Goal: Task Accomplishment & Management: Use online tool/utility

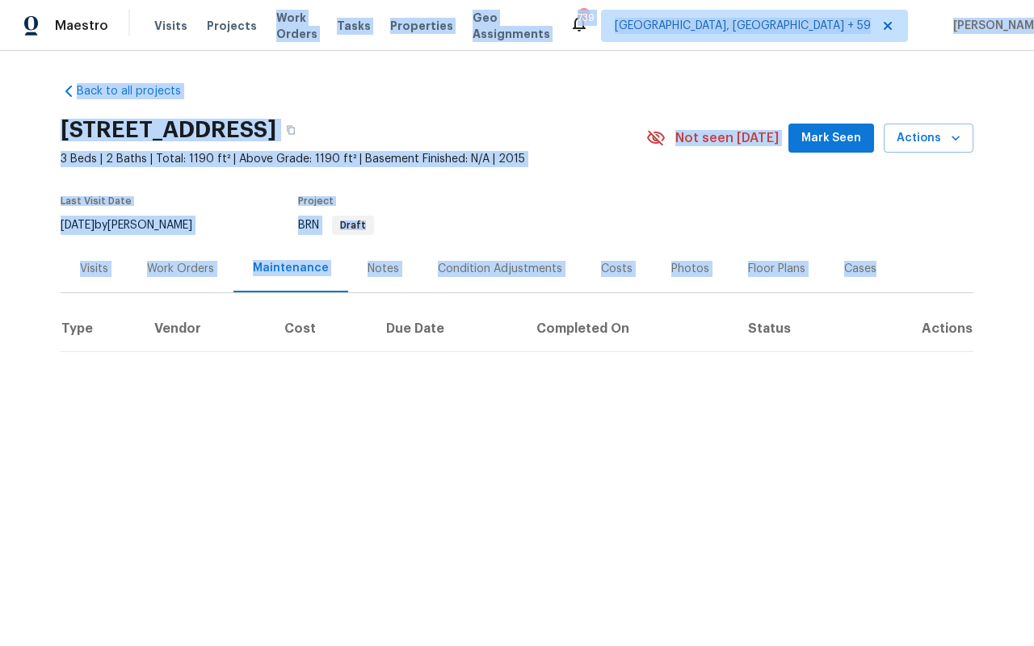
click at [294, 16] on div "Visits Projects Work Orders Tasks Properties Geo Assignments" at bounding box center [361, 26] width 415 height 32
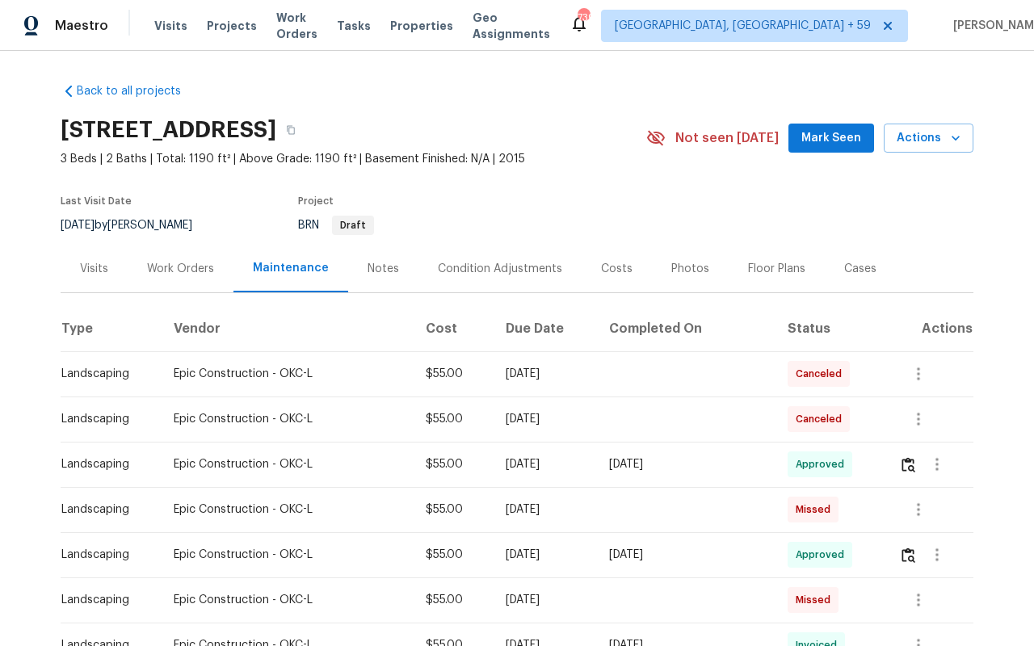
click at [294, 16] on div "Visits Projects Work Orders Tasks Properties Geo Assignments" at bounding box center [361, 26] width 415 height 32
click at [295, 26] on span "Work Orders" at bounding box center [296, 26] width 41 height 32
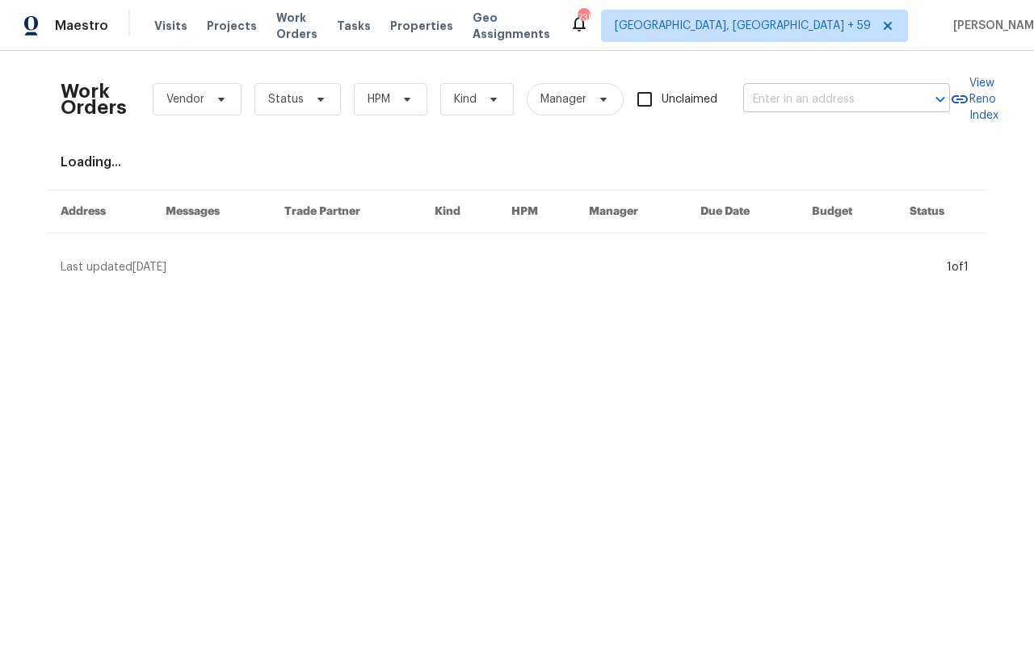
click at [844, 107] on input "text" at bounding box center [824, 99] width 162 height 25
paste input "1202 Clifton Ave, Akron, OH 44310"
type input "1202 Clifton Ave, Akron, OH 44310"
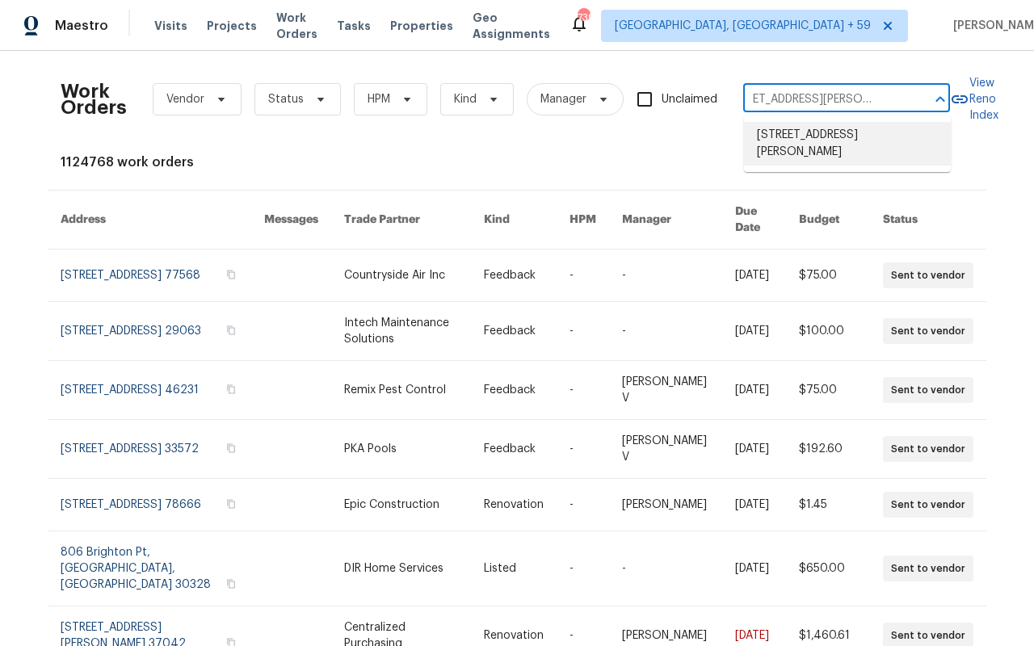
click at [795, 141] on li "1202 Clifton Ave, Akron, OH 44310" at bounding box center [847, 144] width 207 height 44
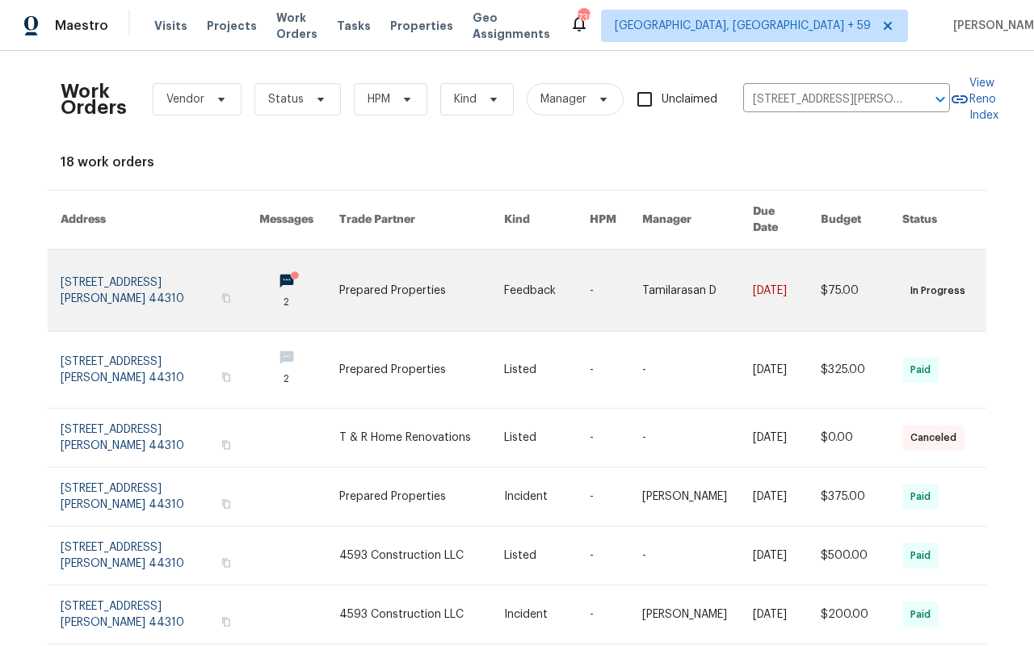
click at [128, 278] on link at bounding box center [160, 291] width 199 height 82
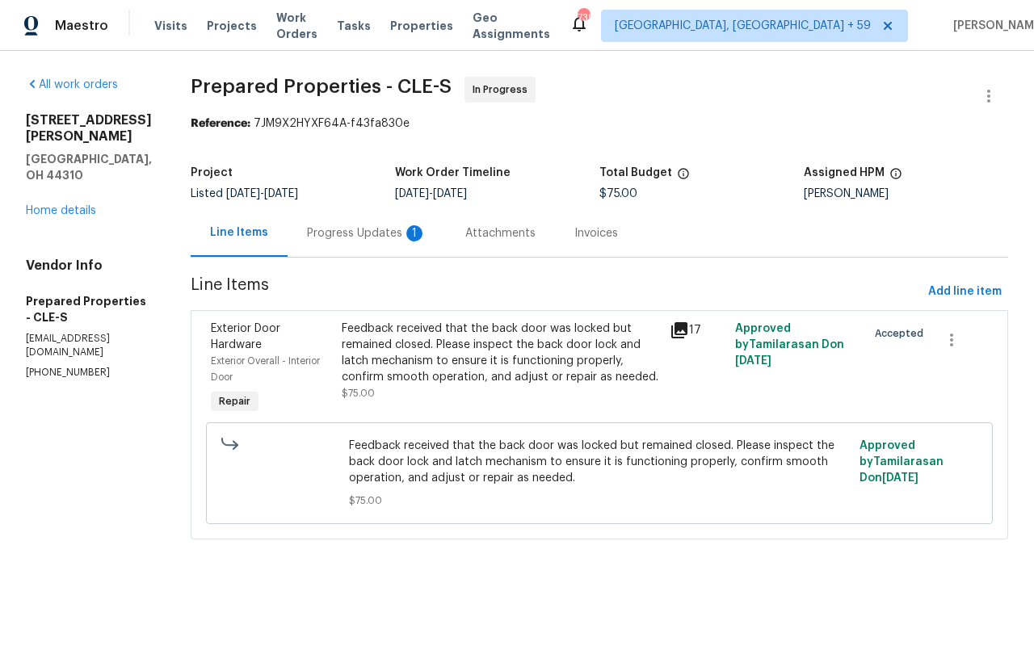
click at [426, 250] on div "Progress Updates 1" at bounding box center [367, 233] width 158 height 48
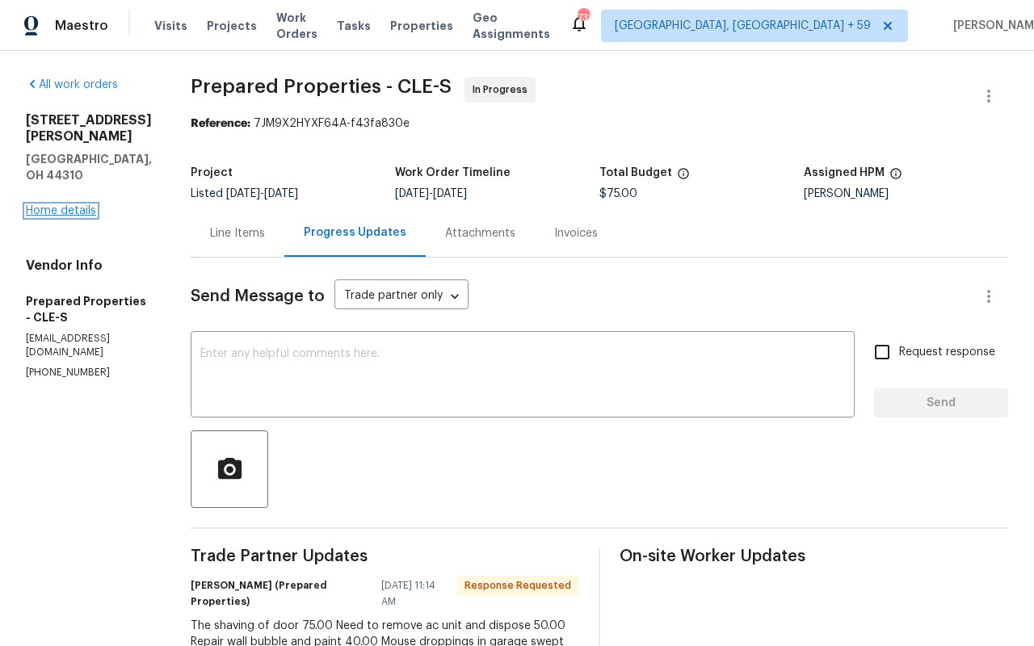
click at [72, 205] on link "Home details" at bounding box center [61, 210] width 70 height 11
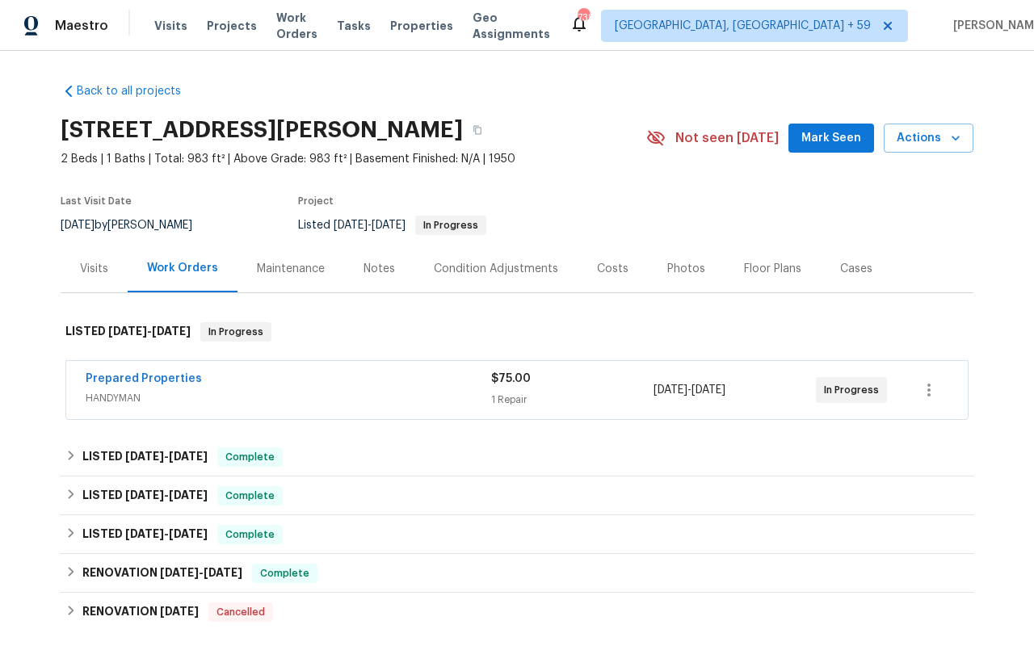
click at [250, 282] on div "Maintenance" at bounding box center [290, 269] width 107 height 48
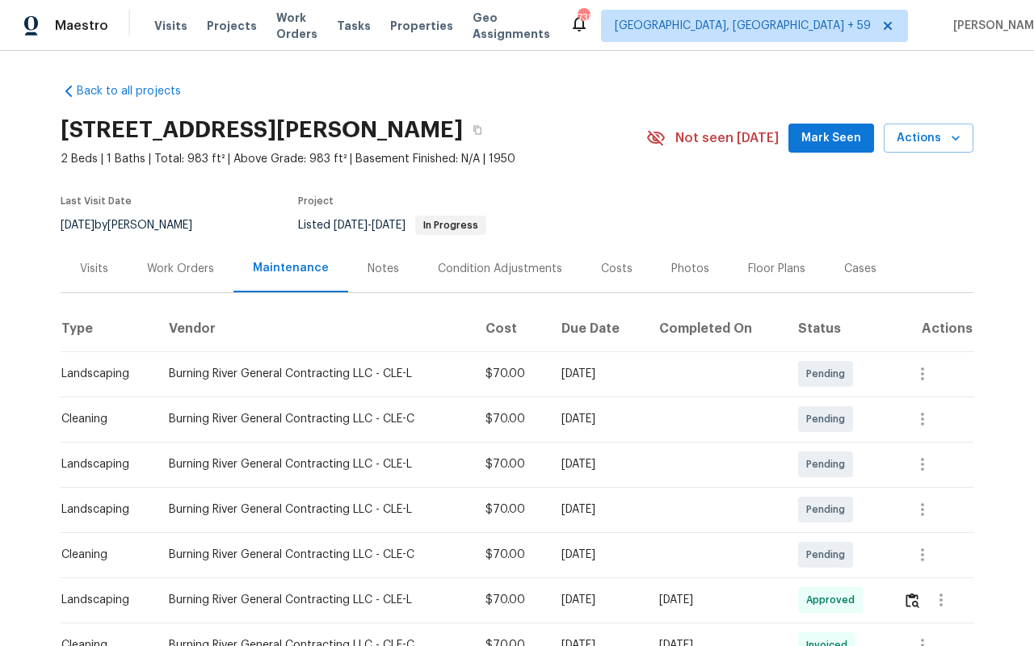
click at [113, 259] on div "Visits" at bounding box center [94, 269] width 67 height 48
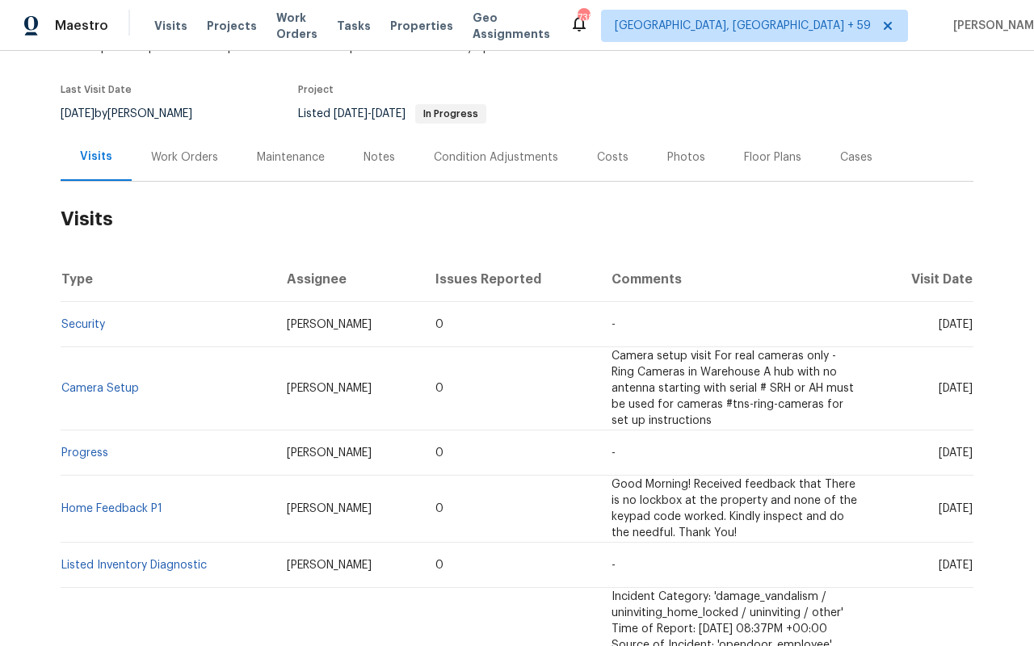
scroll to position [36, 0]
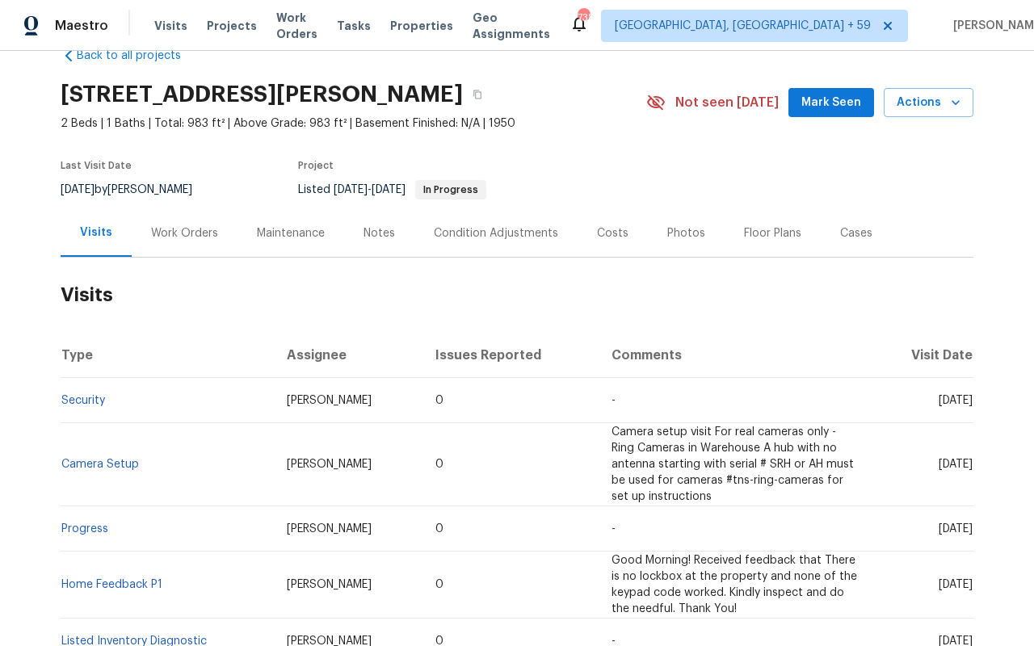
click at [171, 231] on div "Work Orders" at bounding box center [184, 233] width 67 height 16
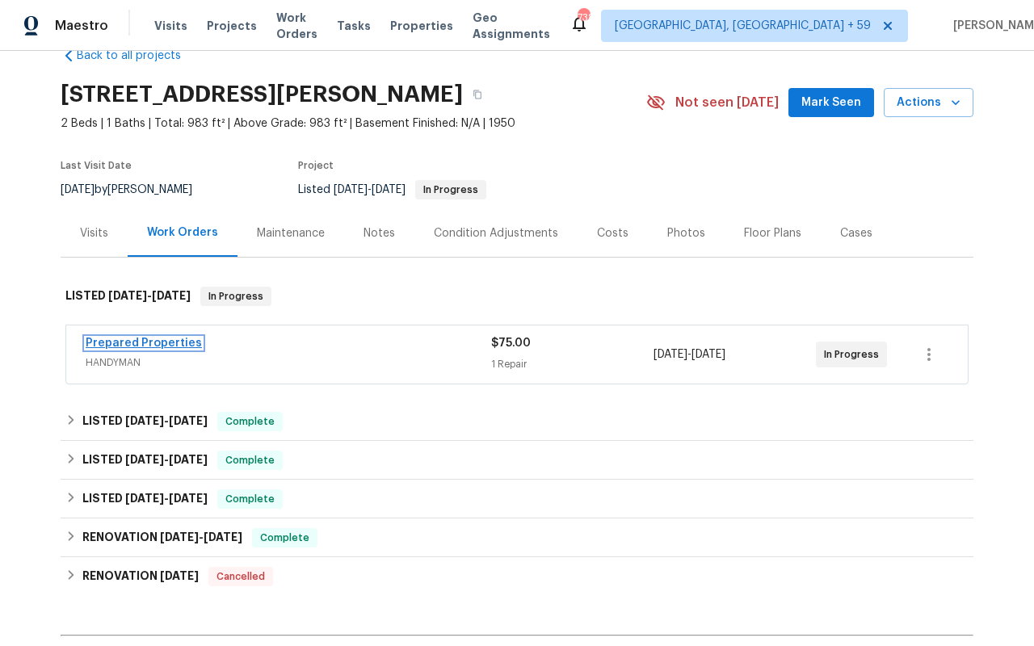
click at [115, 344] on link "Prepared Properties" at bounding box center [144, 343] width 116 height 11
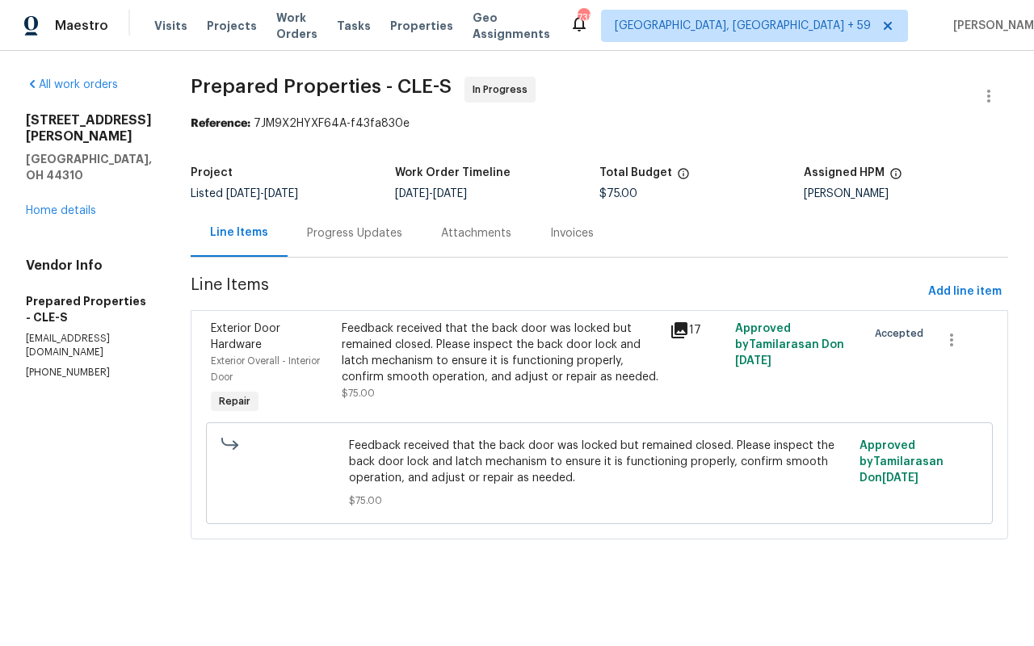
click at [531, 243] on div "Attachments" at bounding box center [476, 233] width 109 height 48
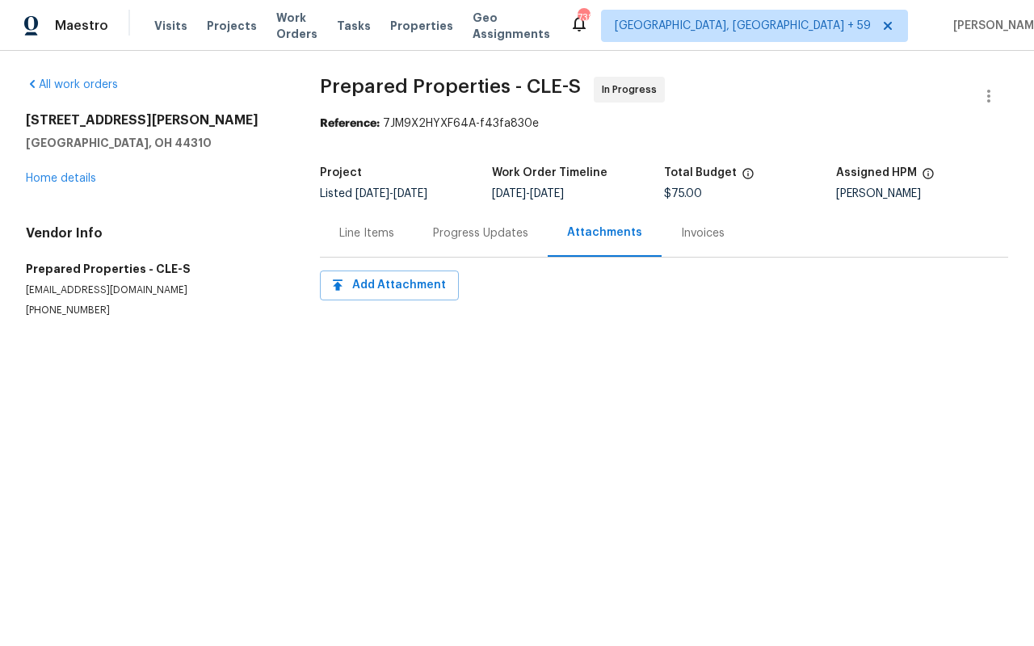
click at [428, 233] on div "Progress Updates" at bounding box center [481, 233] width 134 height 48
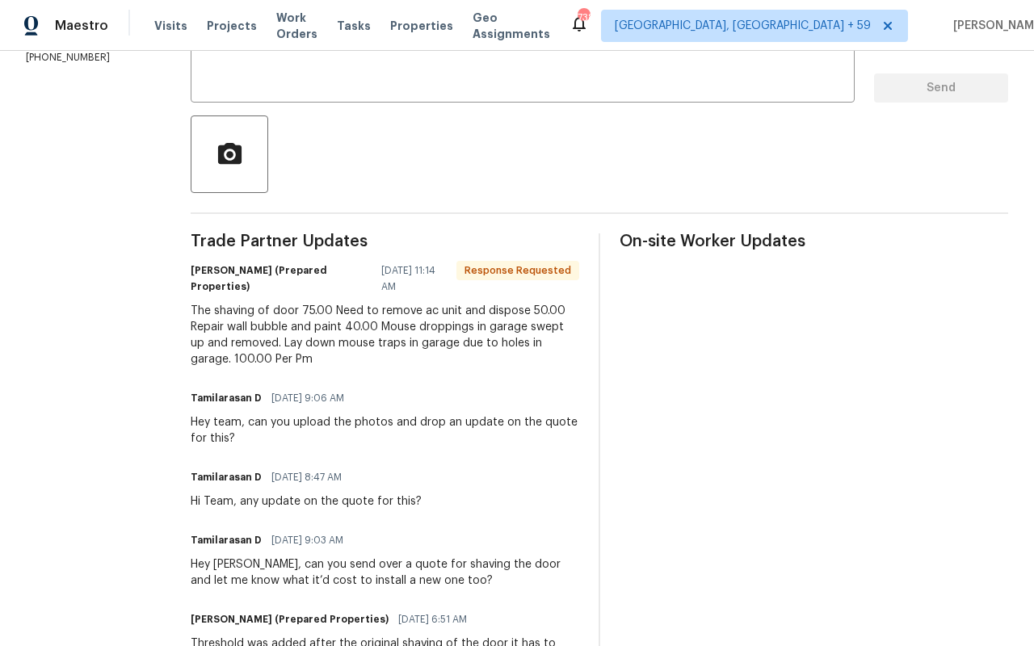
scroll to position [316, 0]
click at [62, 212] on section "All work orders 1202 Clifton Ave Akron, OH 44310 Home details Vendor Info Prepa…" at bounding box center [89, 446] width 126 height 1371
